Goal: Navigation & Orientation: Find specific page/section

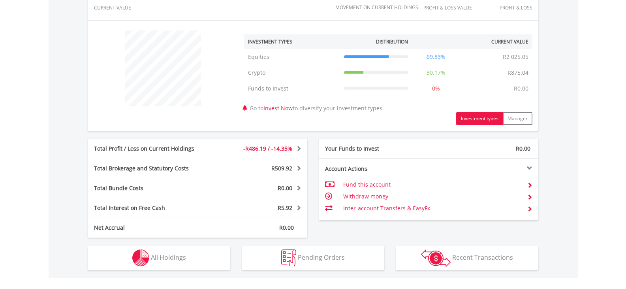
scroll to position [395, 0]
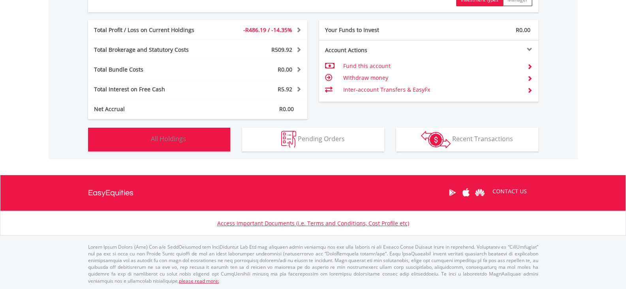
click at [148, 139] on img "button" at bounding box center [140, 139] width 17 height 17
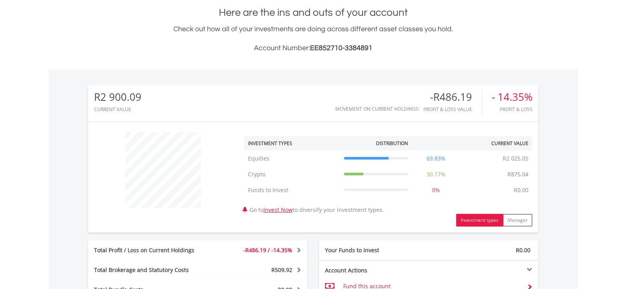
scroll to position [56, 0]
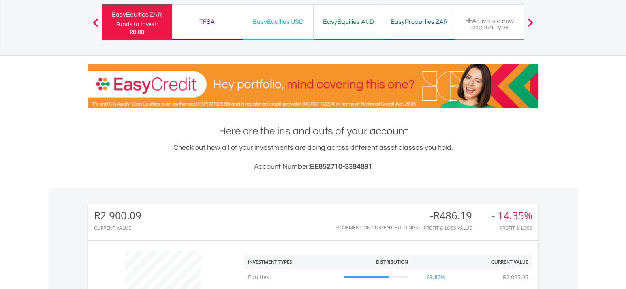
click at [224, 26] on div "TFSA" at bounding box center [207, 21] width 61 height 11
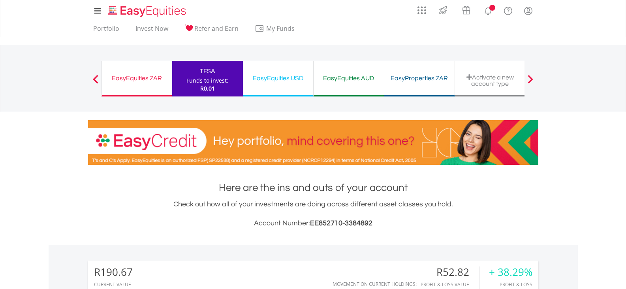
scroll to position [76, 150]
click at [264, 27] on span "My Funds" at bounding box center [281, 28] width 52 height 10
click at [271, 82] on div "EasyEquities USD" at bounding box center [277, 78] width 61 height 11
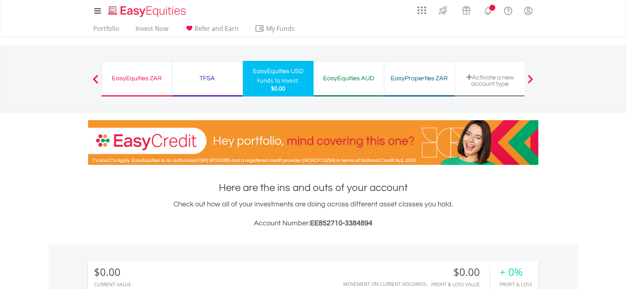
scroll to position [76, 150]
click at [329, 84] on div "EasyEquities AUD Funds to invest: $0.00" at bounding box center [348, 79] width 71 height 36
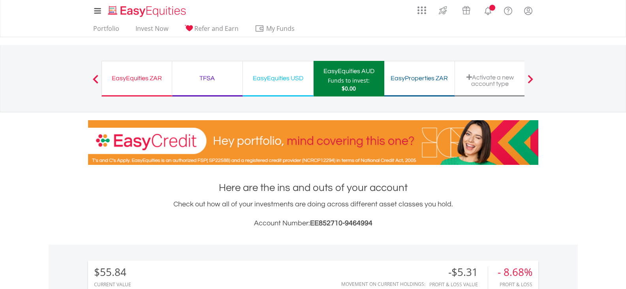
scroll to position [76, 150]
click at [394, 89] on div "EasyProperties ZAR Funds to invest: $0.00" at bounding box center [419, 79] width 71 height 36
